Goal: Task Accomplishment & Management: Use online tool/utility

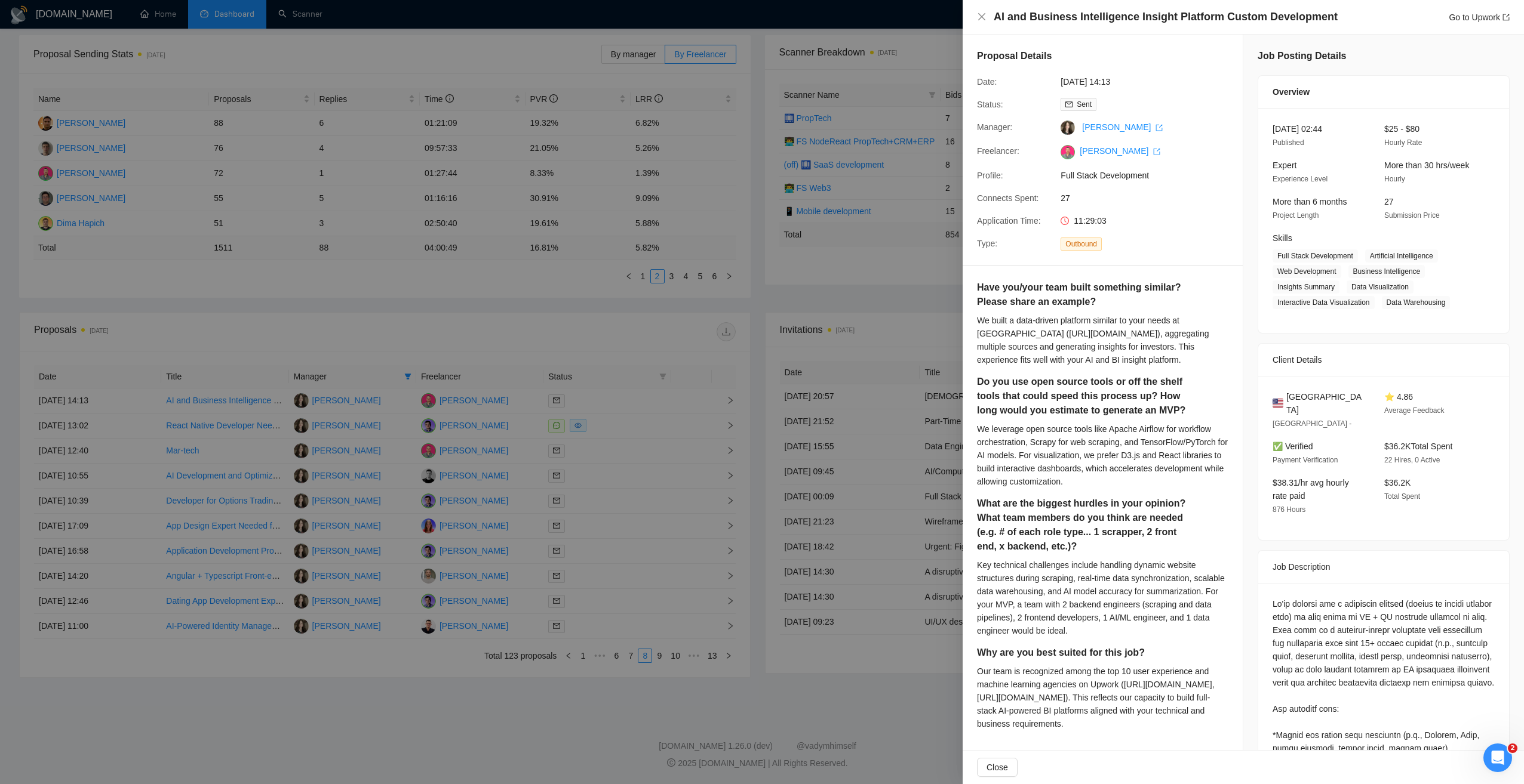
scroll to position [456, 0]
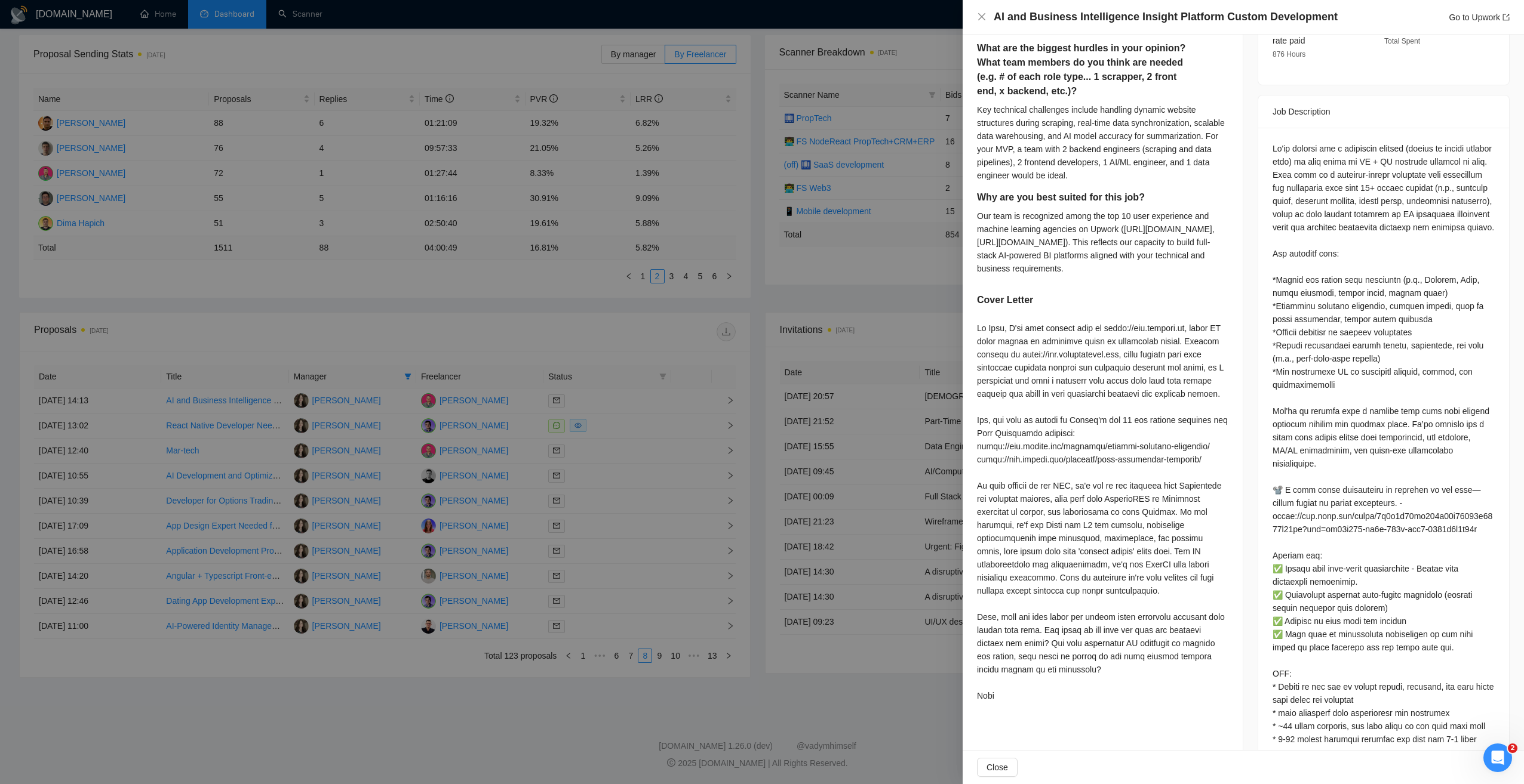
click at [419, 712] on div at bounding box center [762, 392] width 1524 height 784
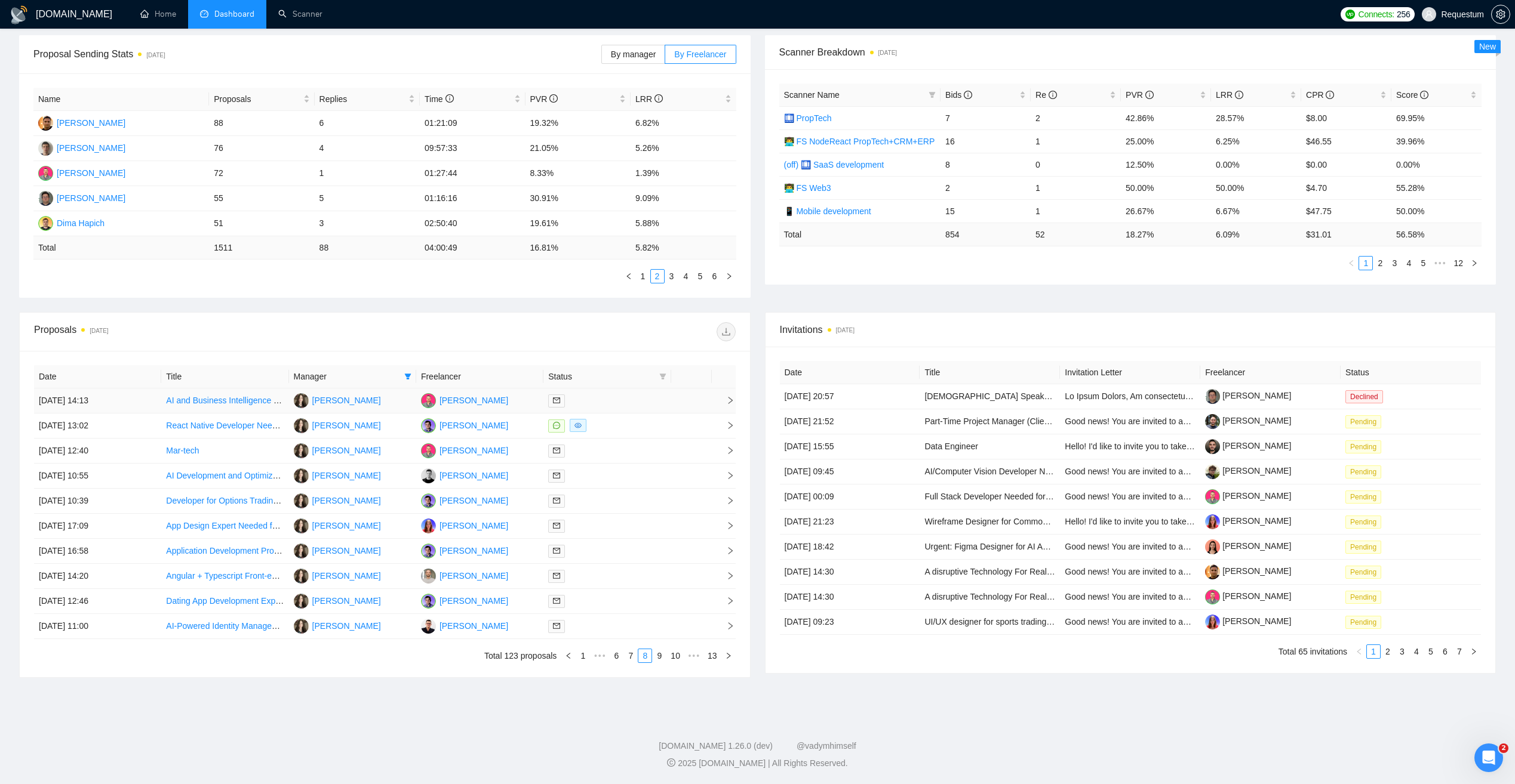
click at [249, 405] on link "AI and Business Intelligence Insight Platform Custom Development" at bounding box center [291, 401] width 249 height 10
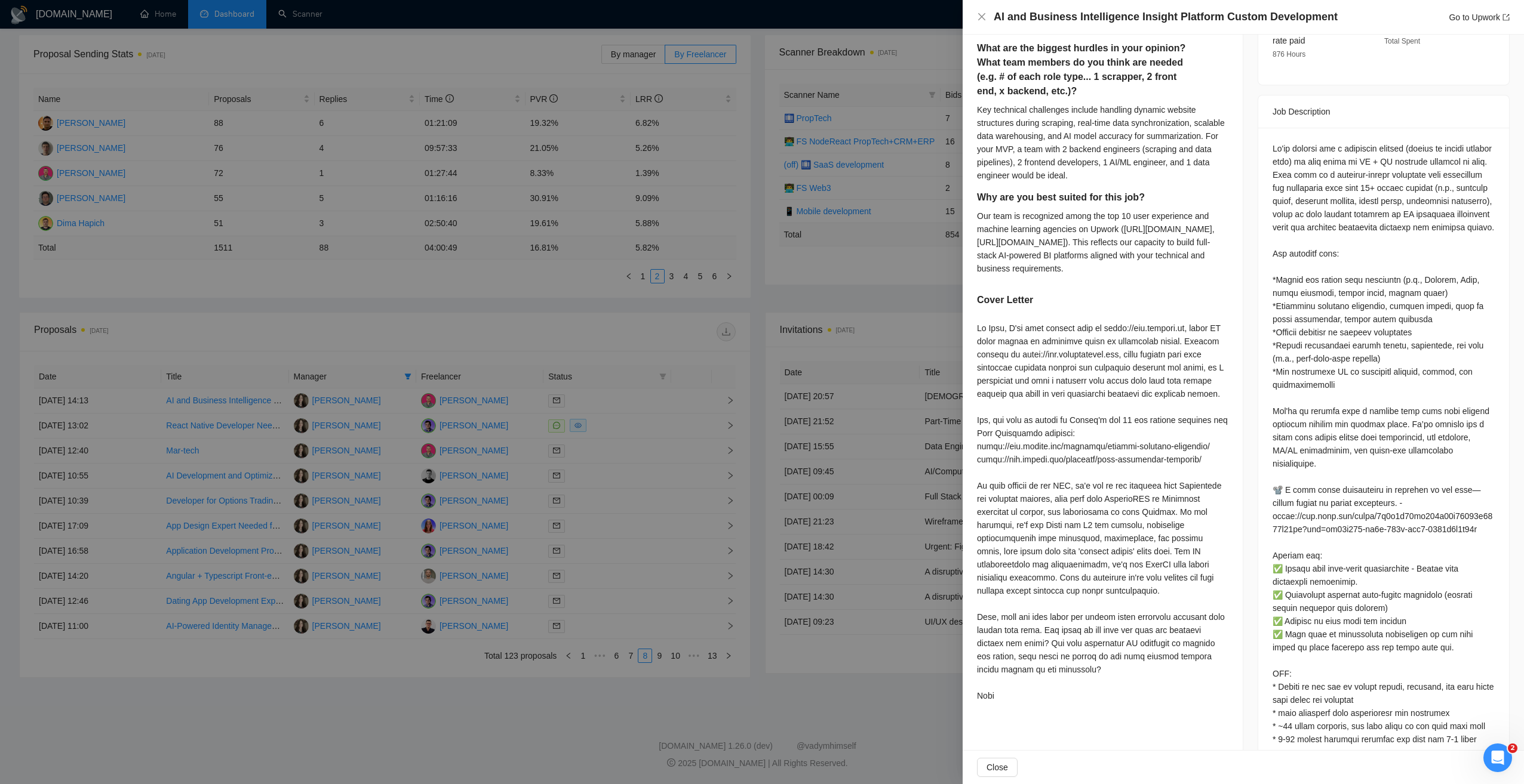
click at [411, 705] on div at bounding box center [762, 392] width 1524 height 784
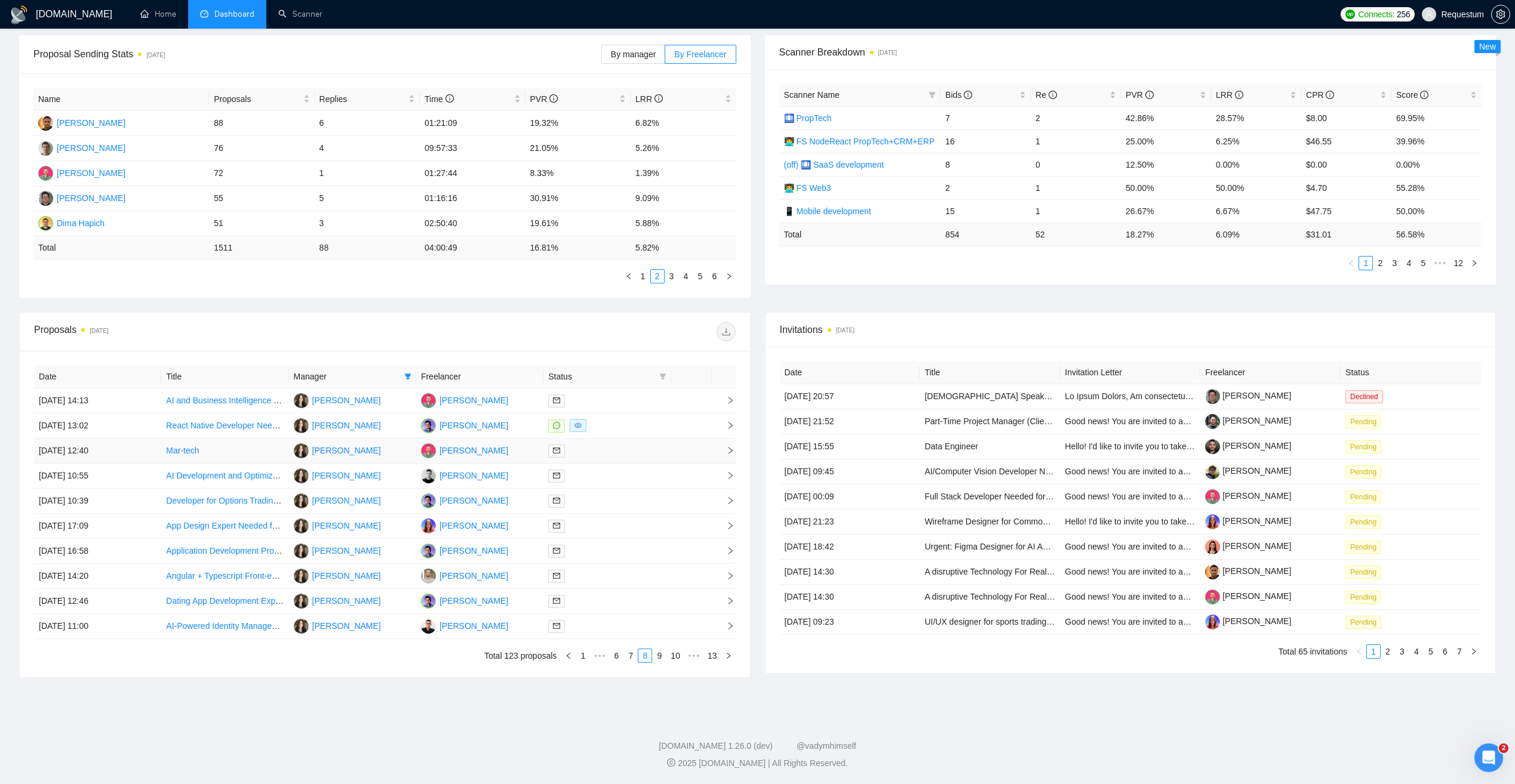
click at [599, 449] on div at bounding box center [607, 451] width 117 height 14
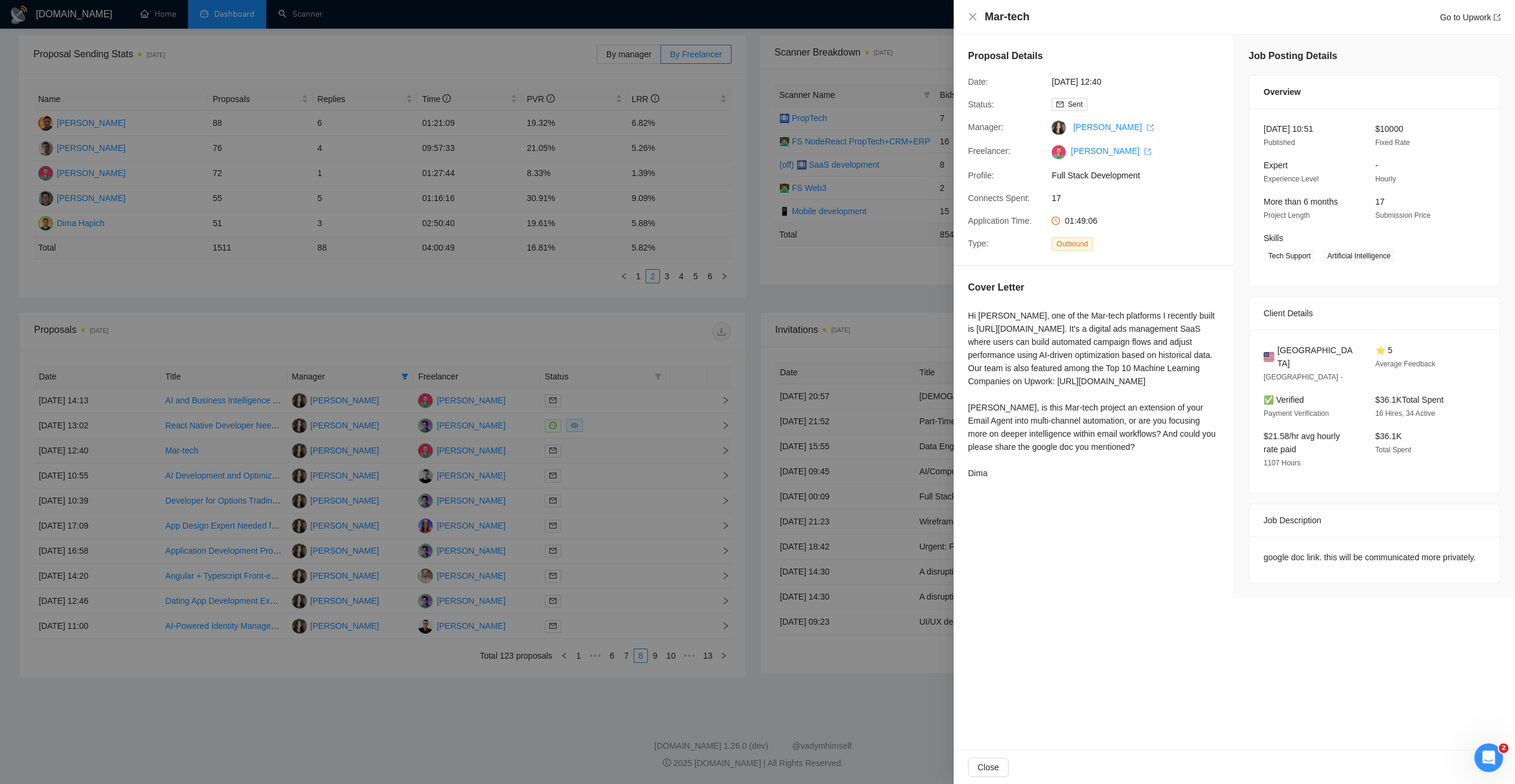
scroll to position [0, 0]
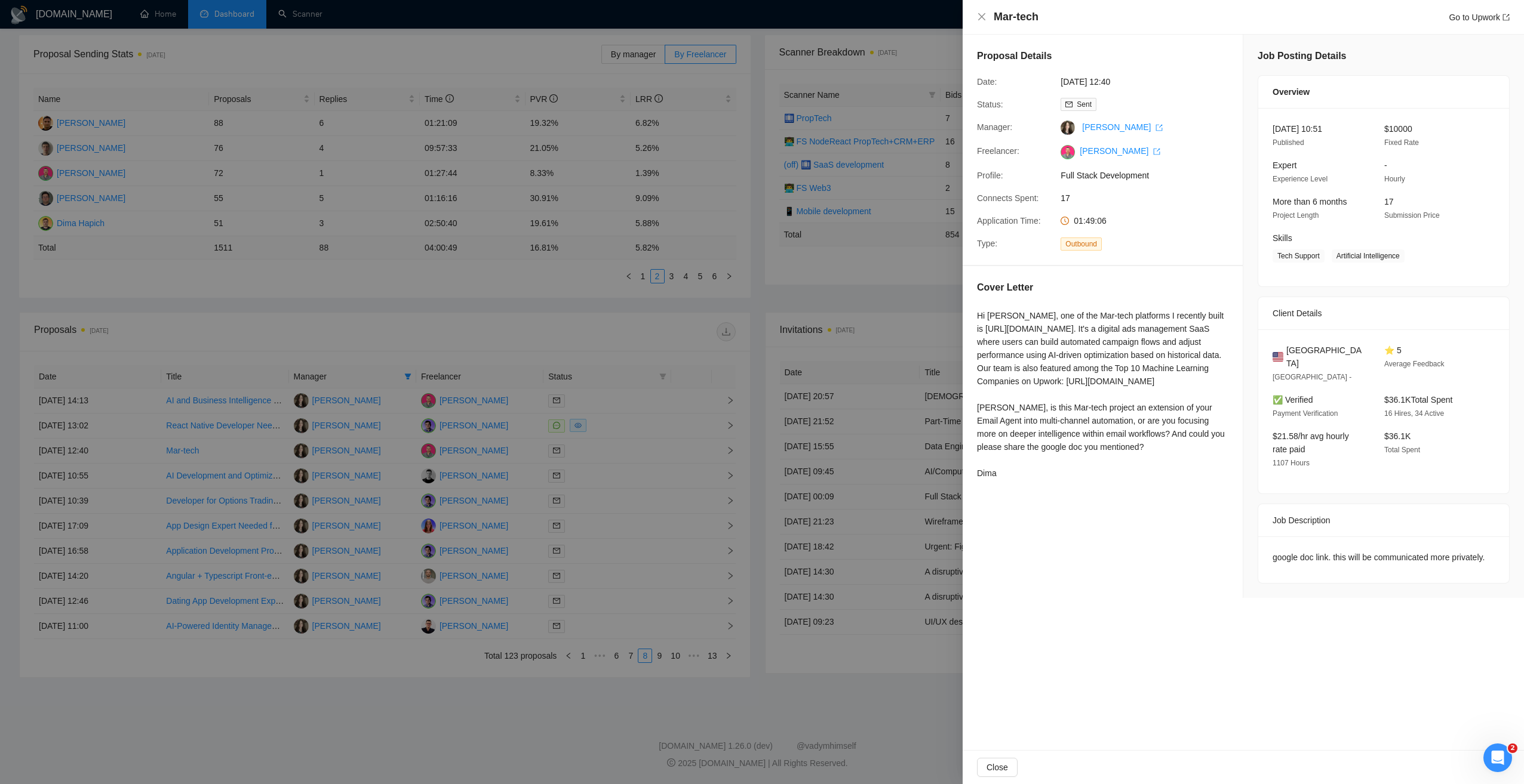
click at [789, 277] on div at bounding box center [762, 392] width 1524 height 784
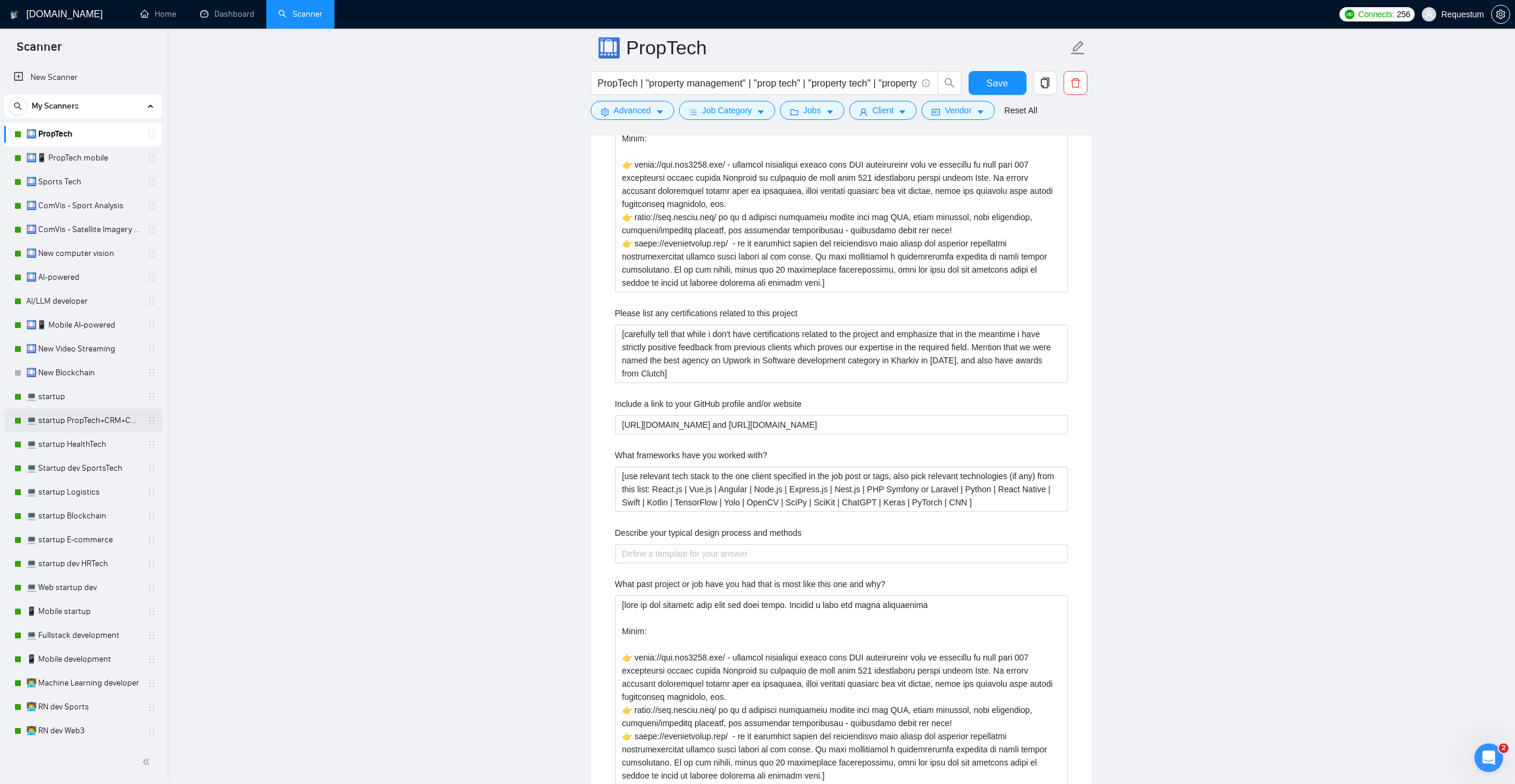
click at [80, 428] on link "💻 startup PropTech+CRM+Construction" at bounding box center [83, 421] width 113 height 24
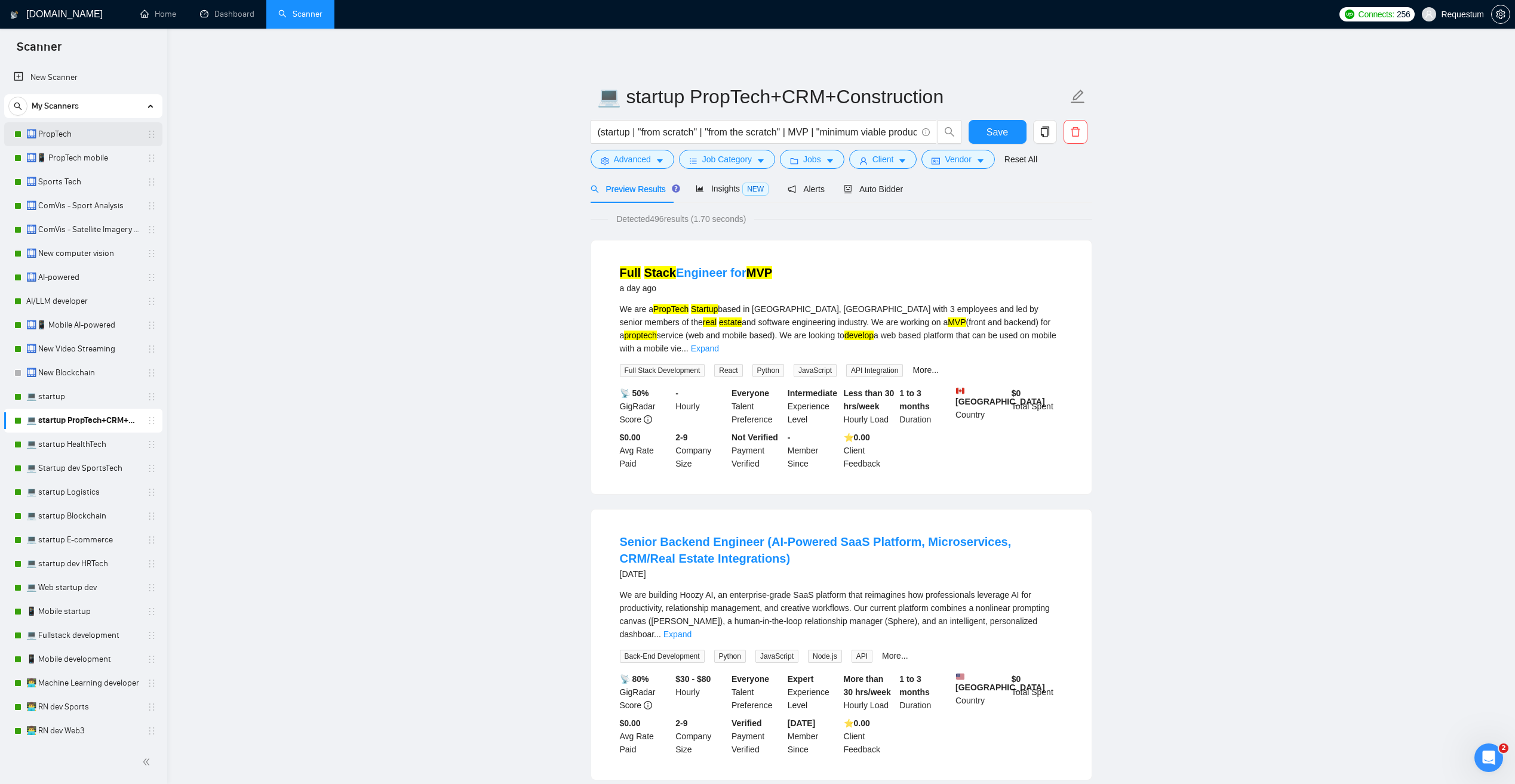
click at [82, 131] on link "🛄 PropTech" at bounding box center [83, 134] width 113 height 24
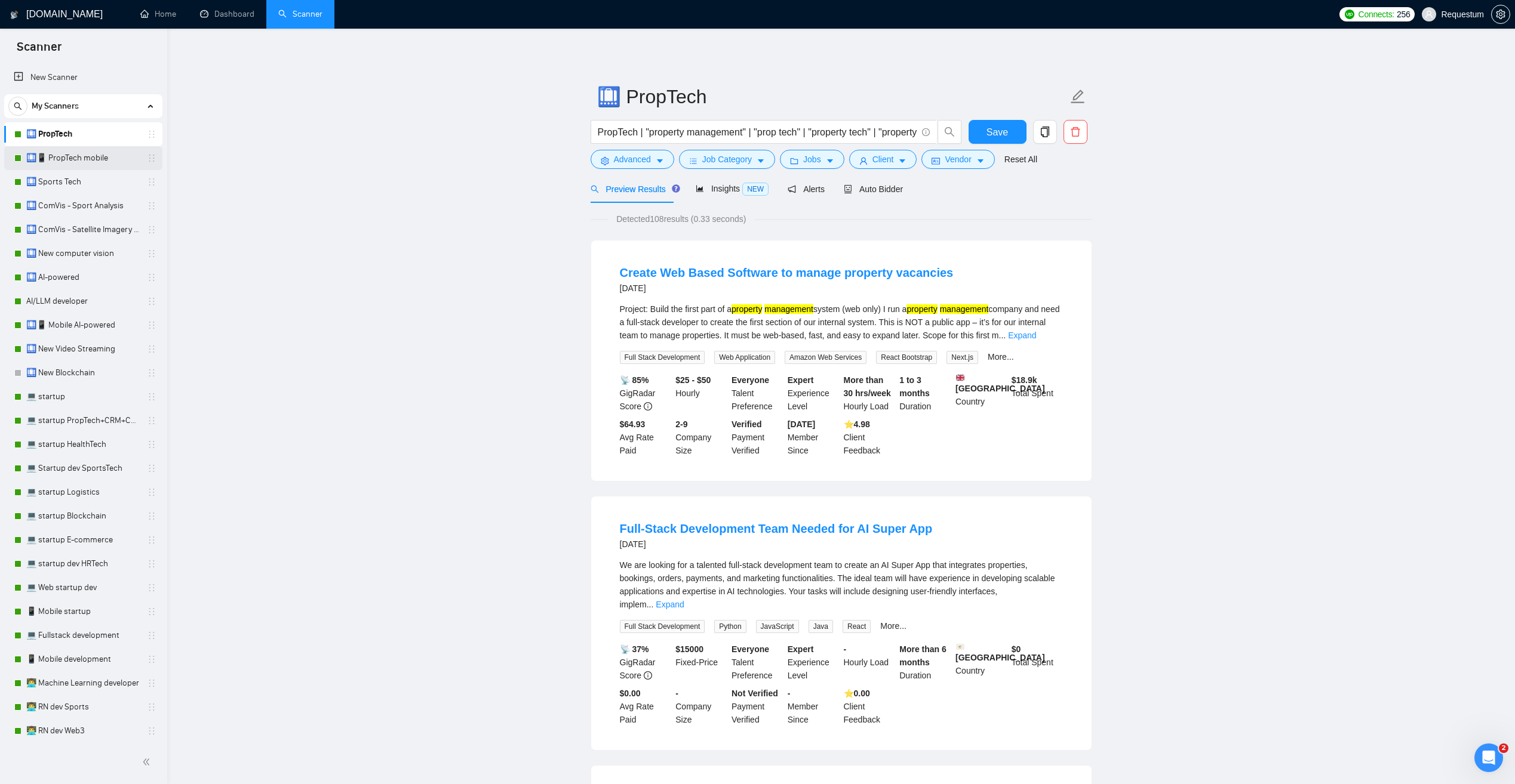
click at [115, 159] on link "🛄📱 PropTech mobile" at bounding box center [83, 158] width 113 height 24
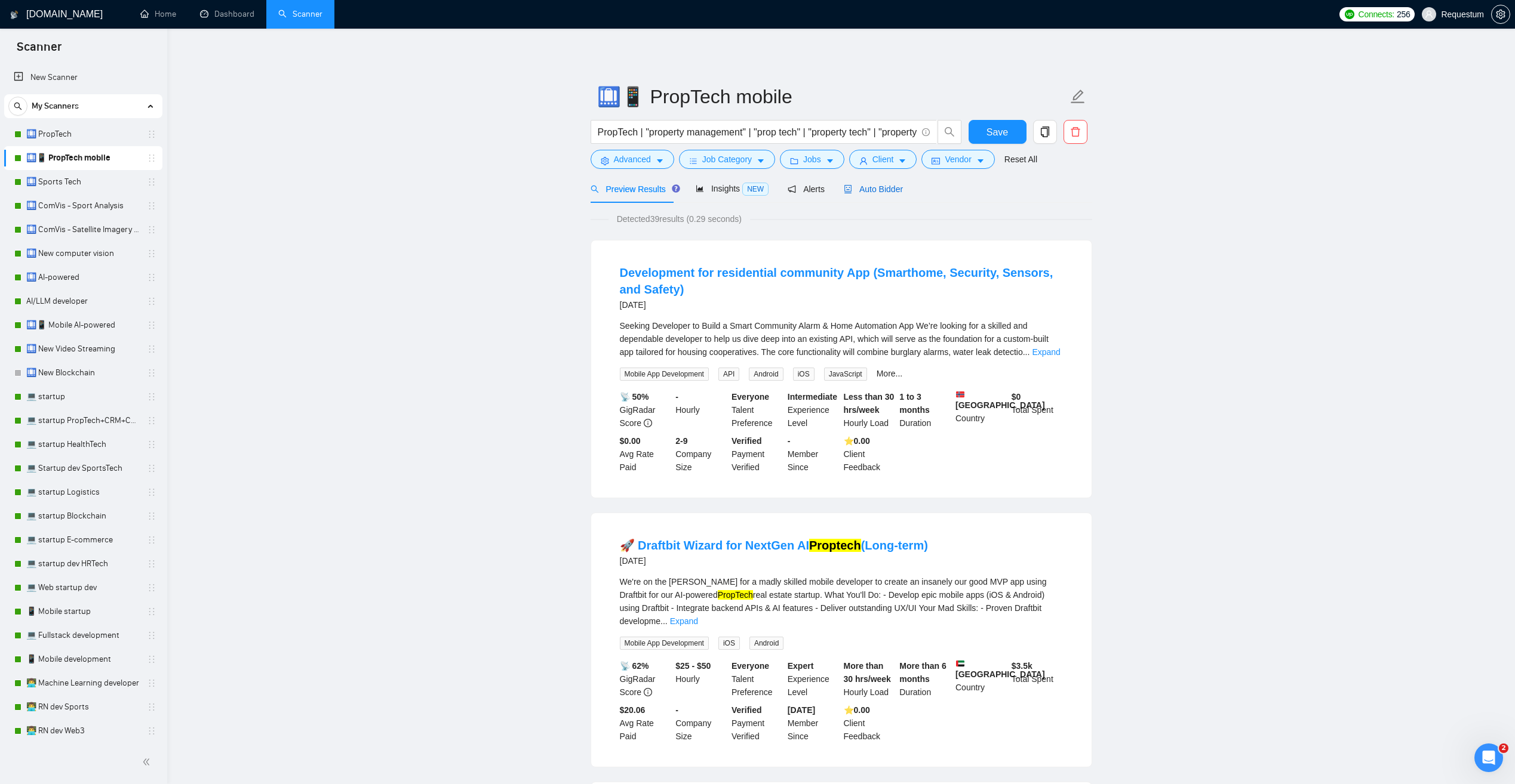
click at [869, 193] on span "Auto Bidder" at bounding box center [873, 189] width 59 height 10
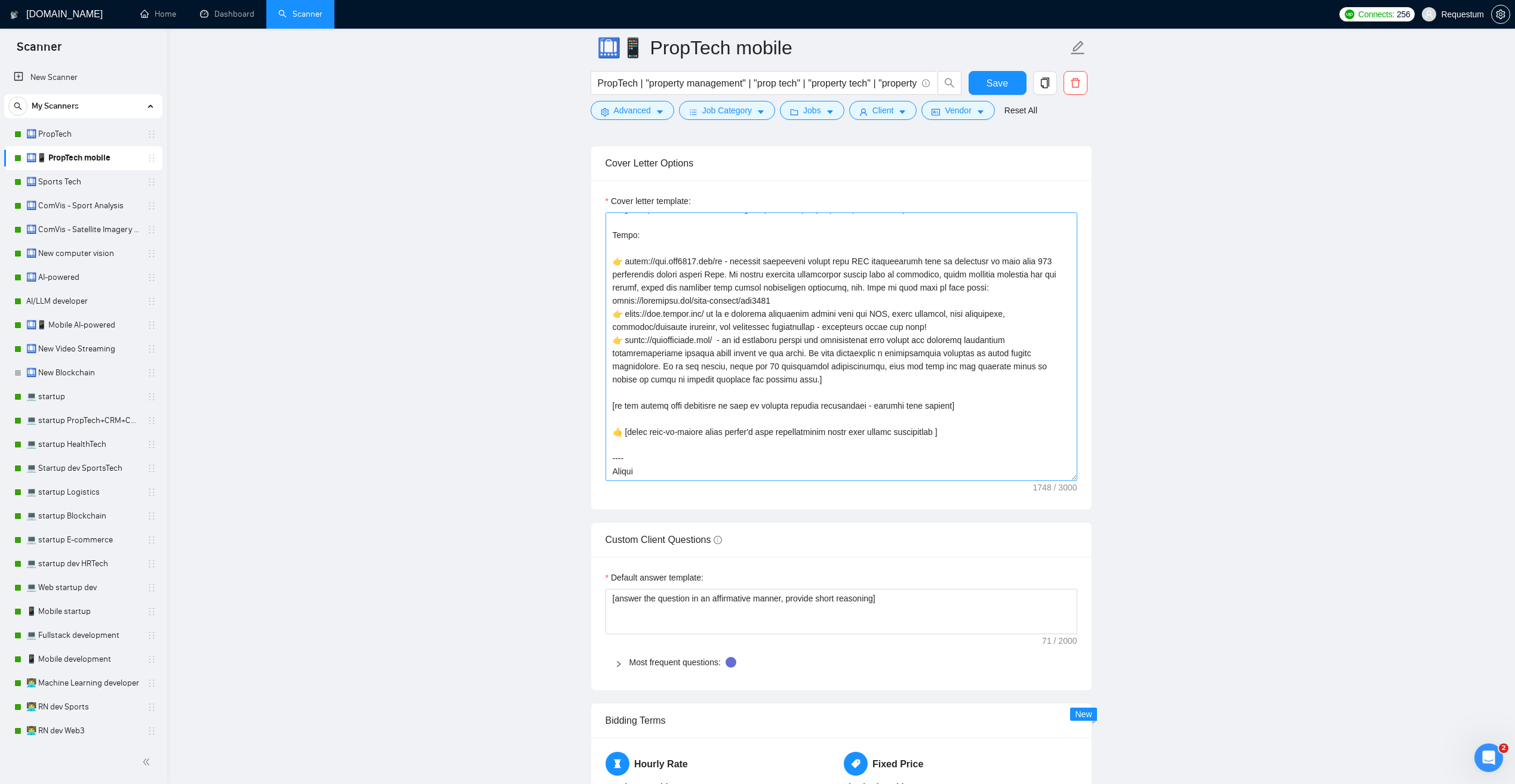
scroll to position [1313, 0]
click at [97, 184] on link "🛄 Sports Tech" at bounding box center [83, 182] width 113 height 24
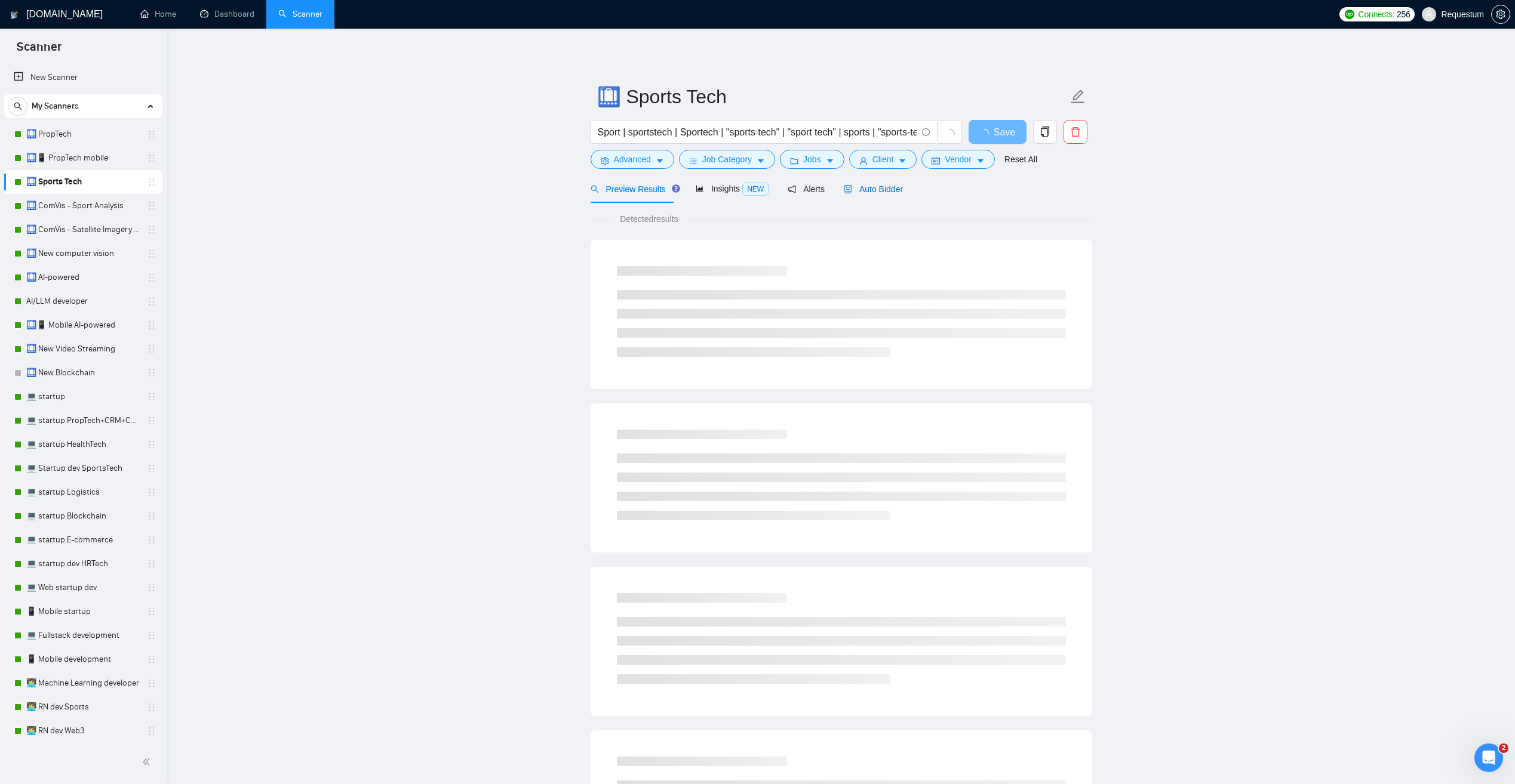
click at [863, 192] on span "Auto Bidder" at bounding box center [873, 189] width 59 height 10
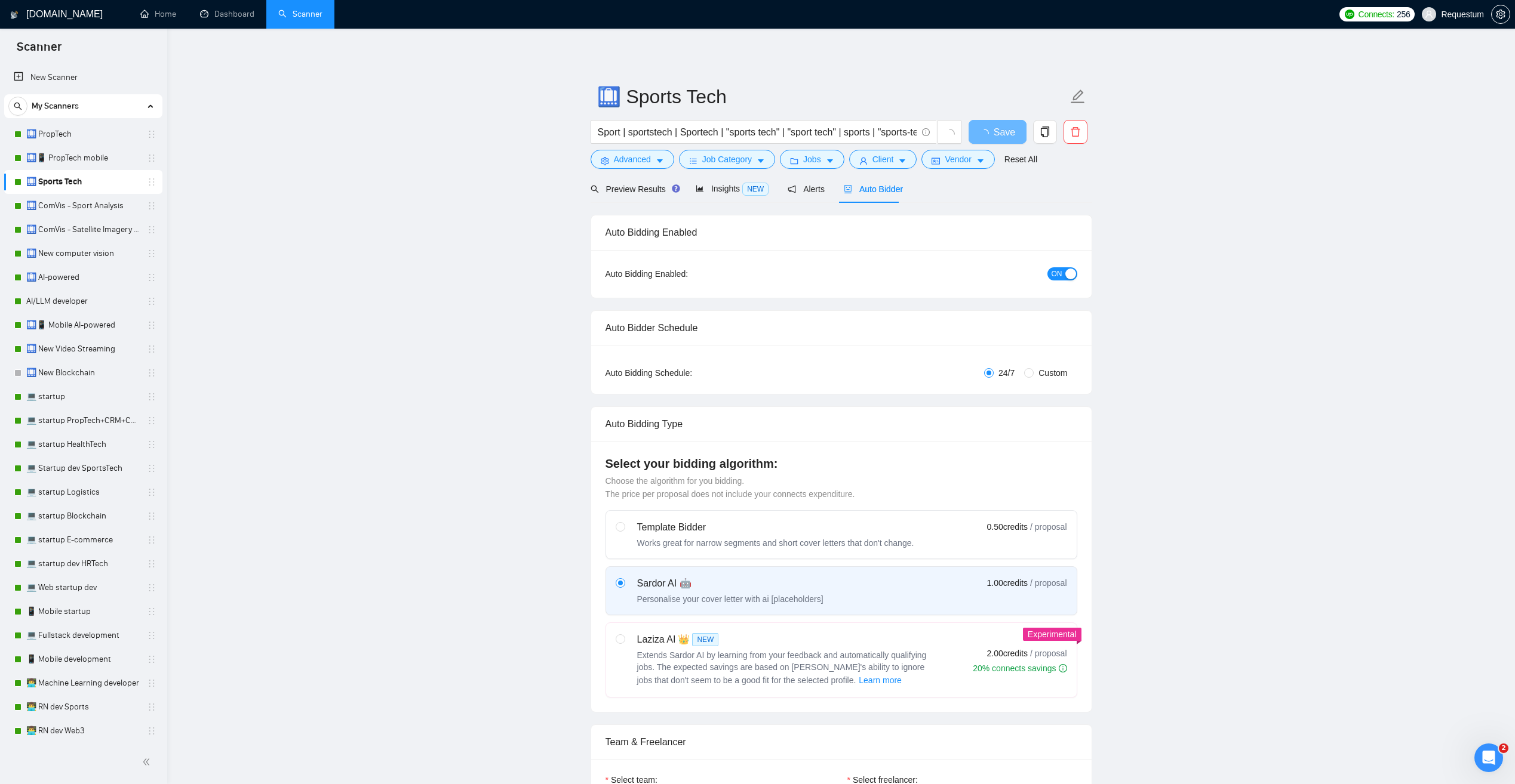
checkbox input "true"
click at [117, 326] on link "🛄📱 Mobile AI-powered" at bounding box center [83, 325] width 113 height 24
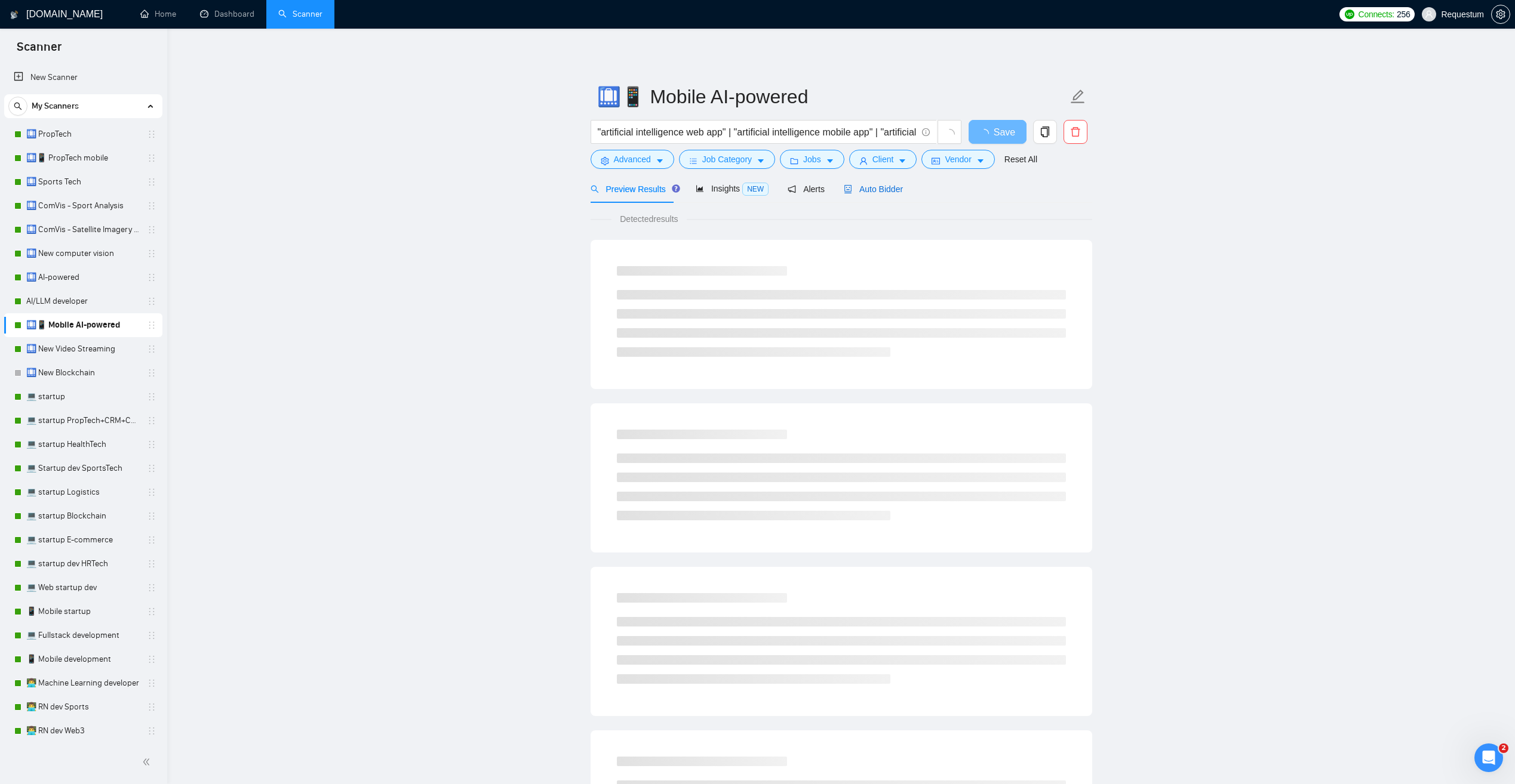
click at [864, 193] on span "Auto Bidder" at bounding box center [873, 189] width 59 height 10
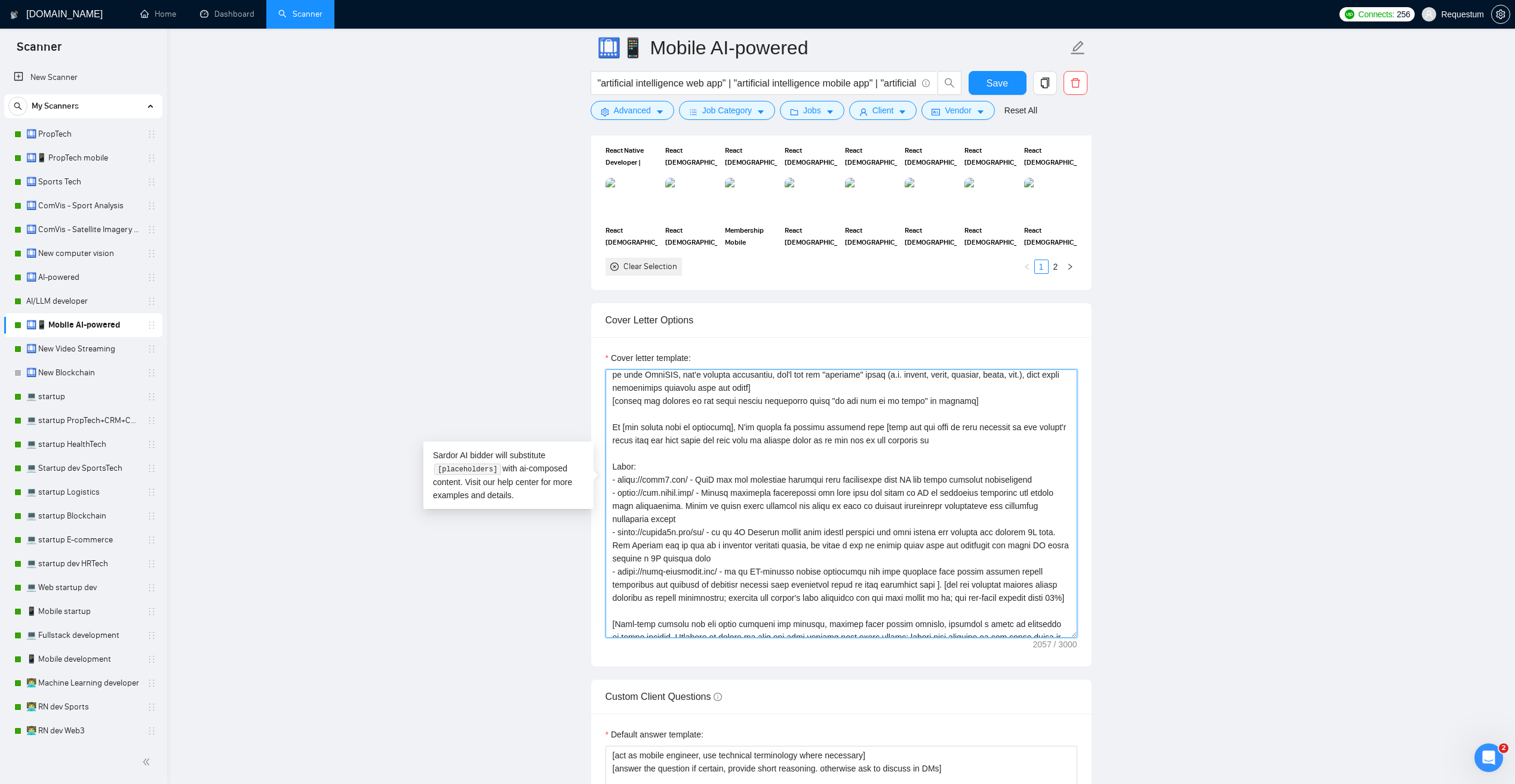
scroll to position [52, 0]
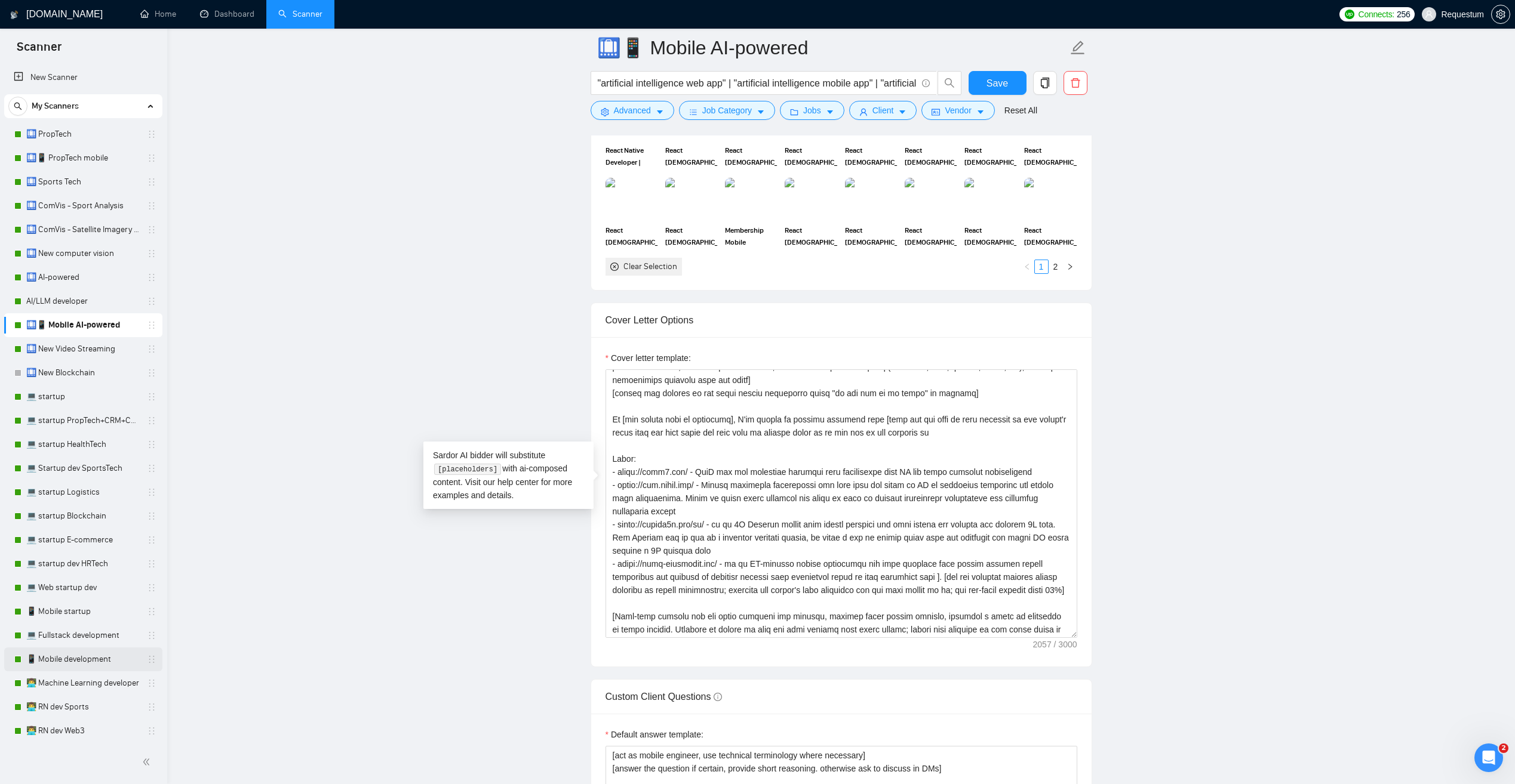
click at [111, 657] on link "📱 Mobile development" at bounding box center [83, 660] width 113 height 24
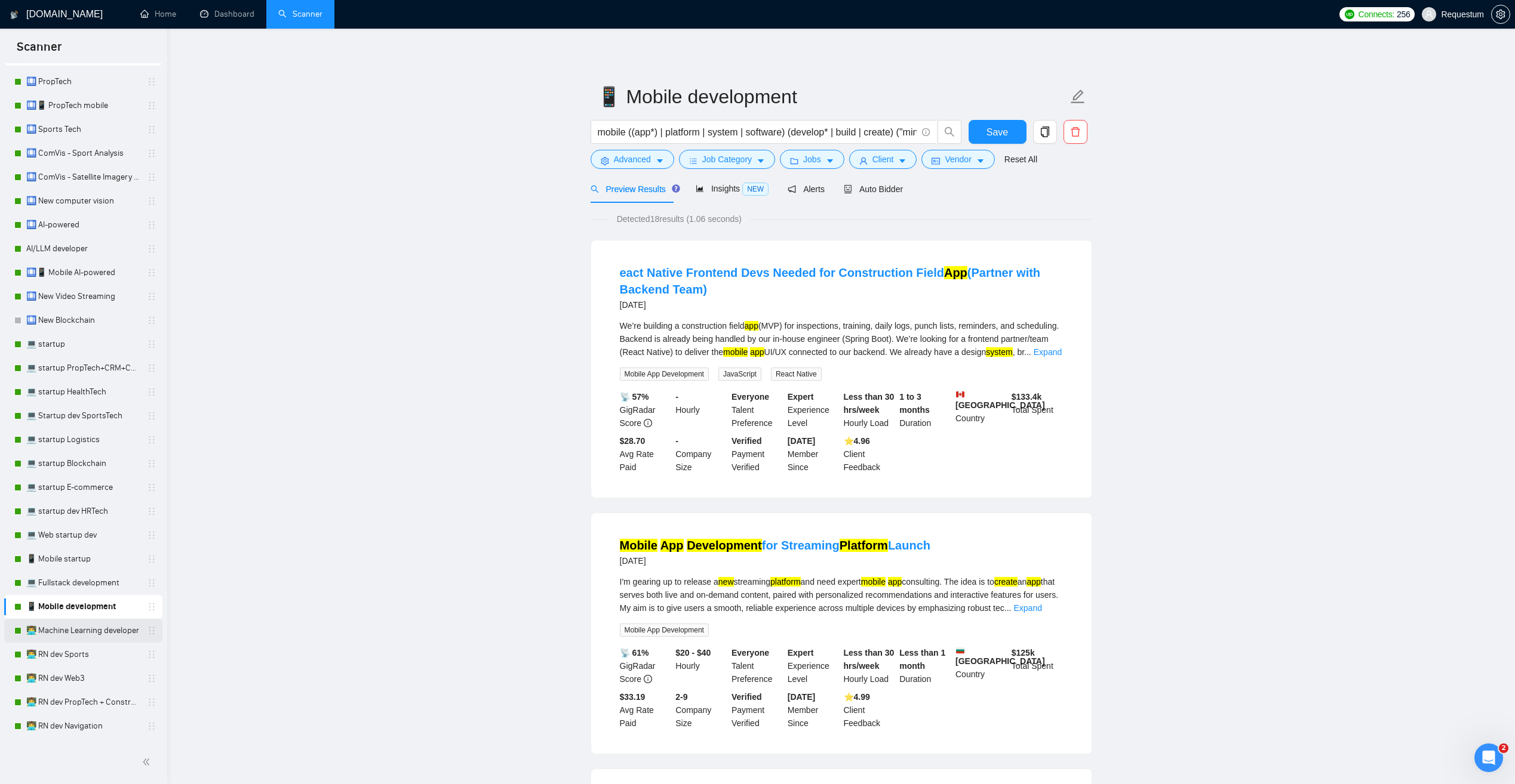
scroll to position [60, 0]
click at [877, 192] on span "Auto Bidder" at bounding box center [873, 189] width 59 height 10
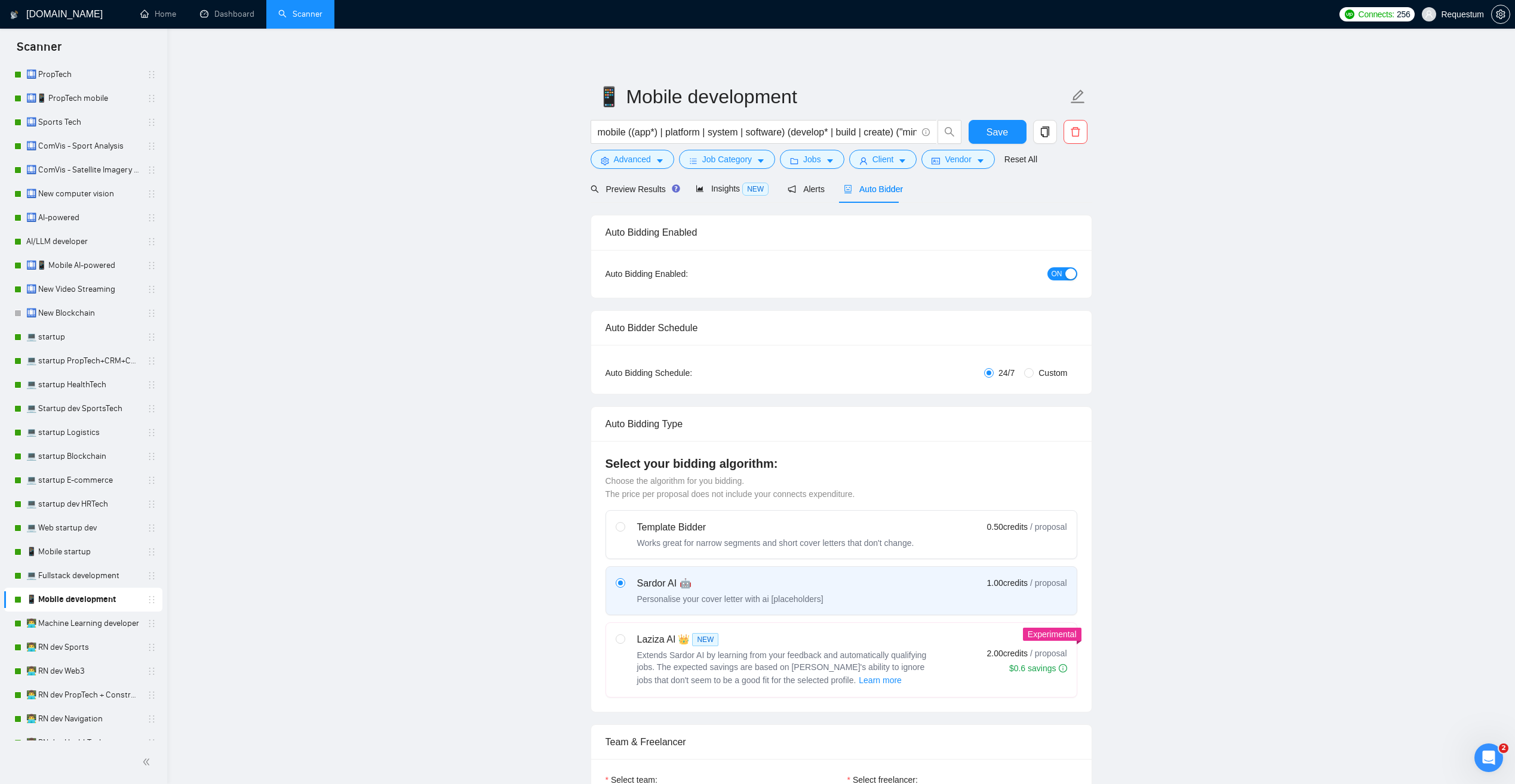
checkbox input "true"
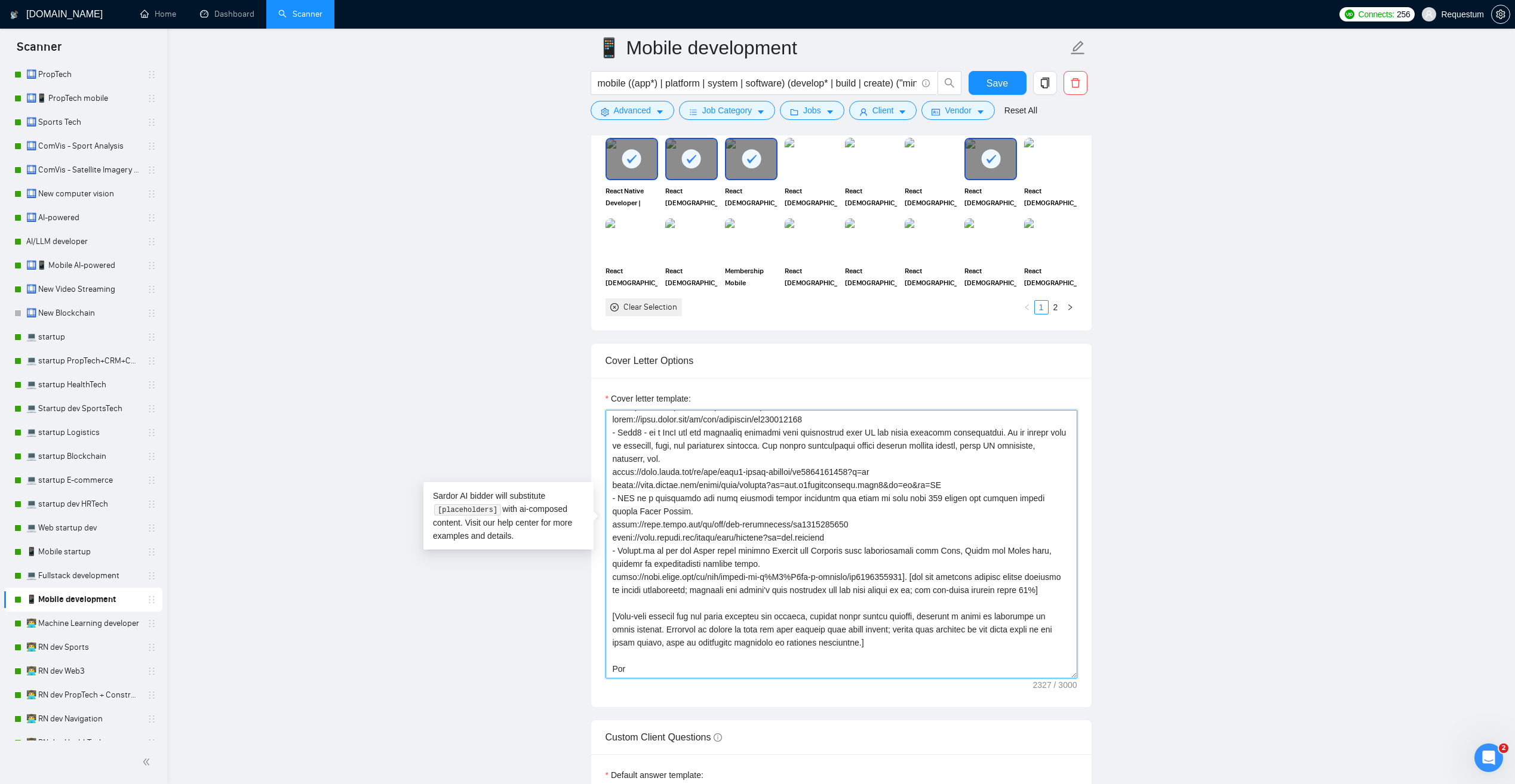
scroll to position [124, 0]
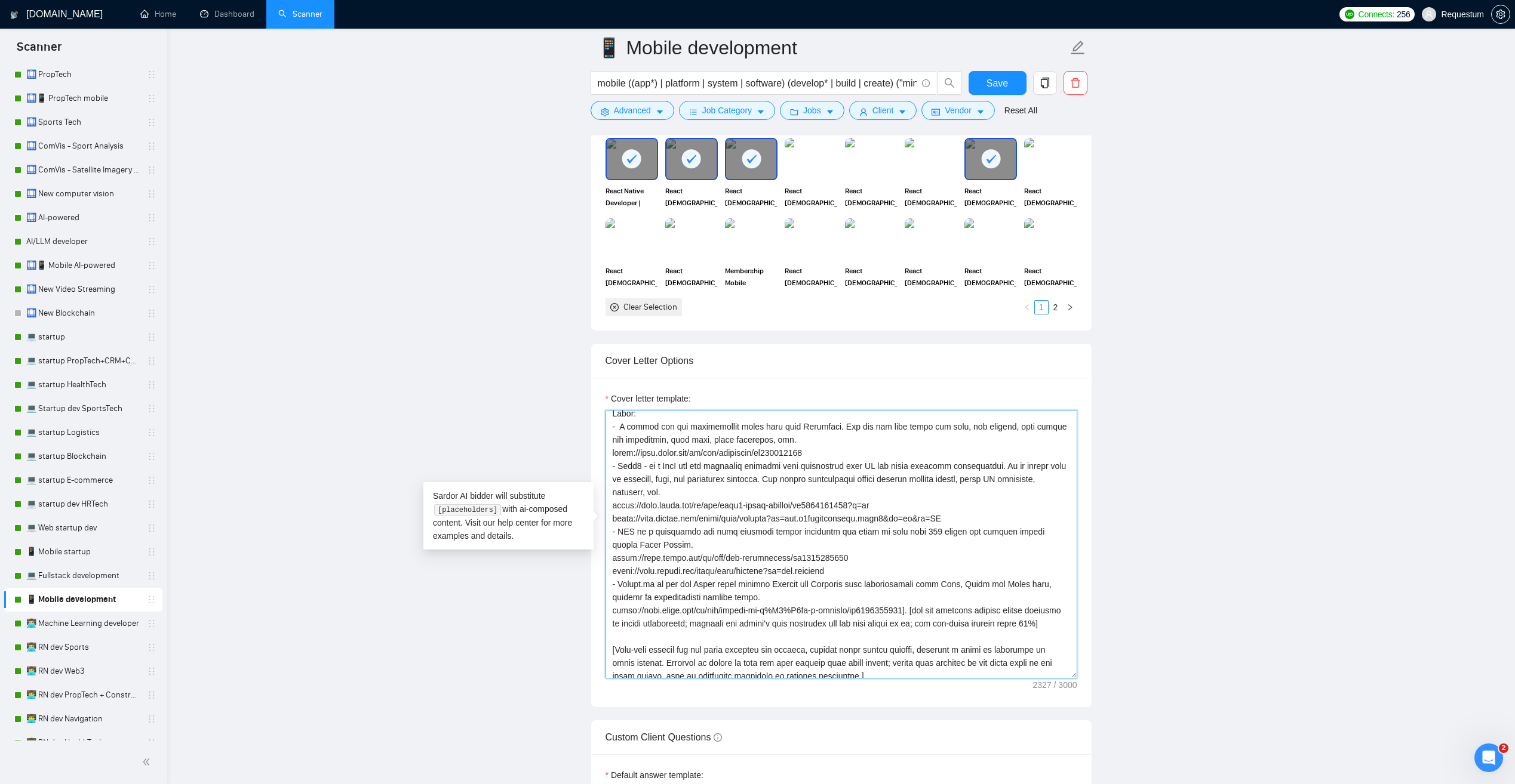
drag, startPoint x: 946, startPoint y: 513, endPoint x: 613, endPoint y: 493, distance: 333.6
click at [613, 493] on textarea "Cover letter template:" at bounding box center [841, 544] width 472 height 269
click at [832, 491] on textarea "Cover letter template:" at bounding box center [841, 544] width 472 height 269
drag, startPoint x: 864, startPoint y: 499, endPoint x: 612, endPoint y: 497, distance: 252.0
click at [612, 497] on textarea "Cover letter template:" at bounding box center [841, 544] width 472 height 269
